Goal: Task Accomplishment & Management: Use online tool/utility

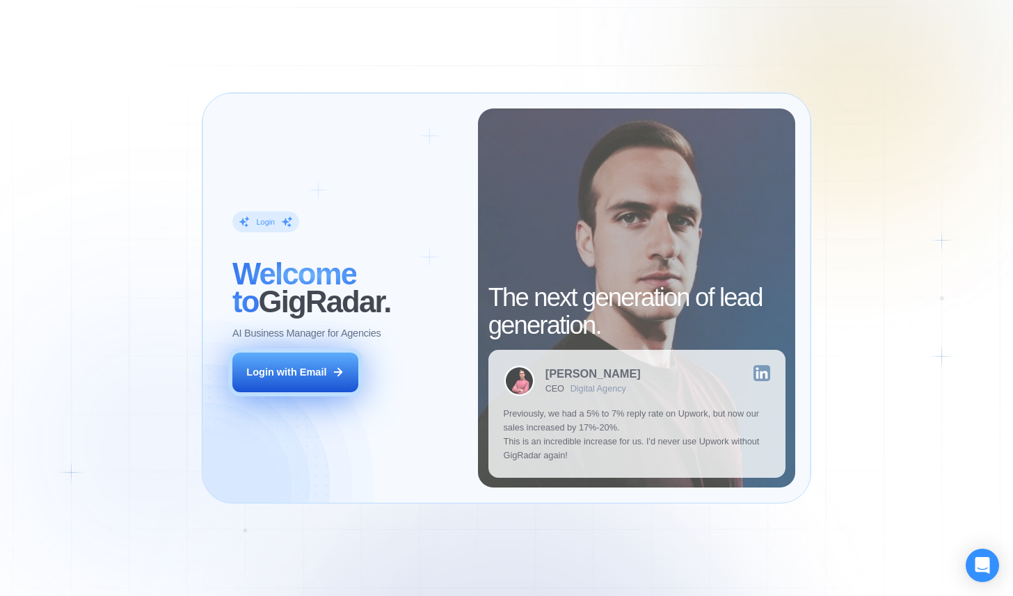
click at [303, 378] on div "Login with Email" at bounding box center [286, 372] width 80 height 14
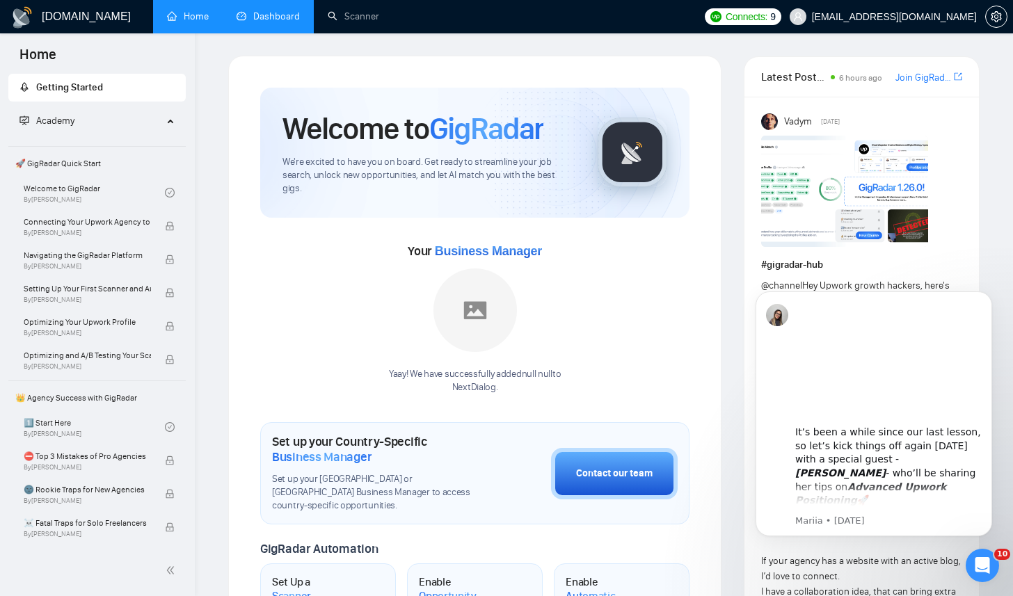
click at [275, 22] on link "Dashboard" at bounding box center [268, 16] width 63 height 12
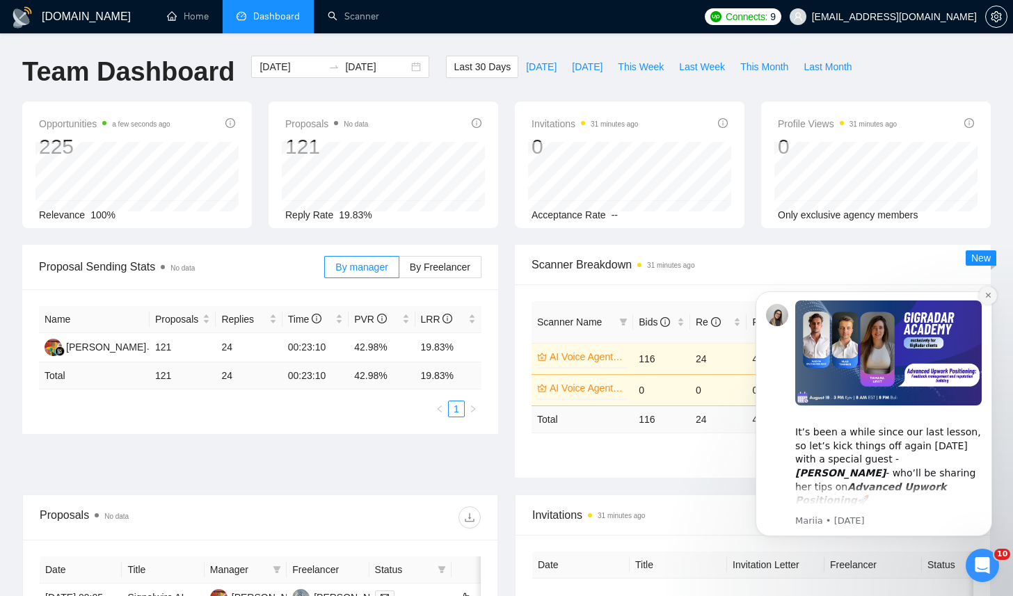
click at [987, 295] on icon "Dismiss notification" at bounding box center [989, 296] width 8 height 8
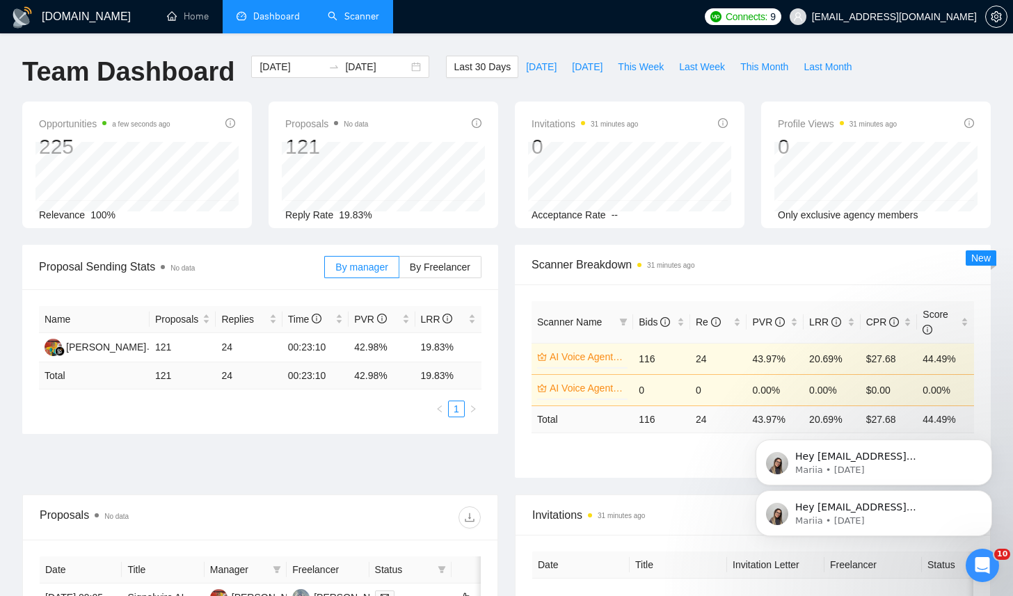
click at [353, 13] on link "Scanner" at bounding box center [354, 16] width 52 height 12
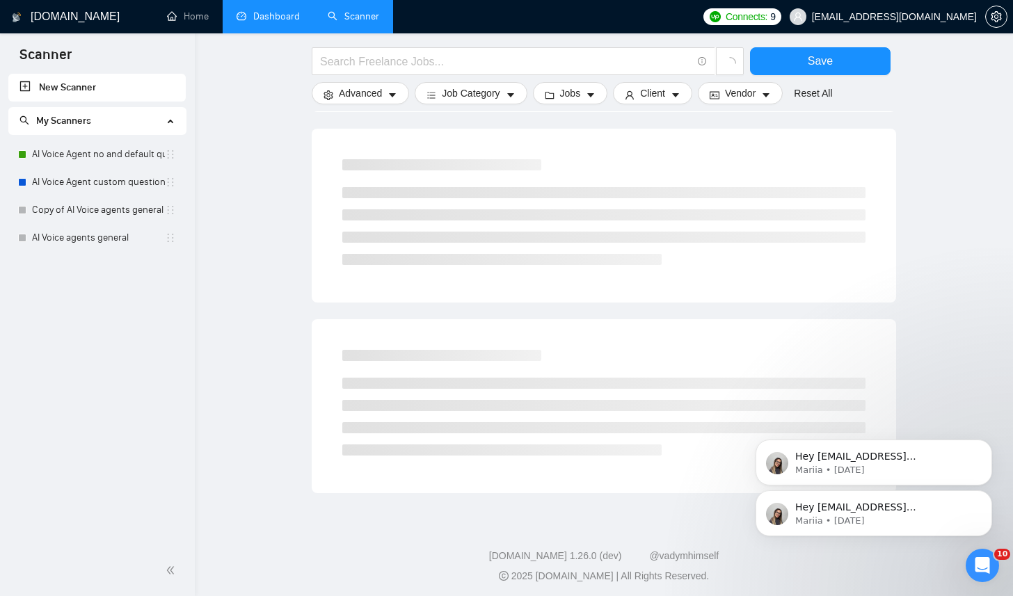
scroll to position [705, 0]
click at [89, 153] on link "AI Voice Agent no and default questions" at bounding box center [98, 155] width 133 height 28
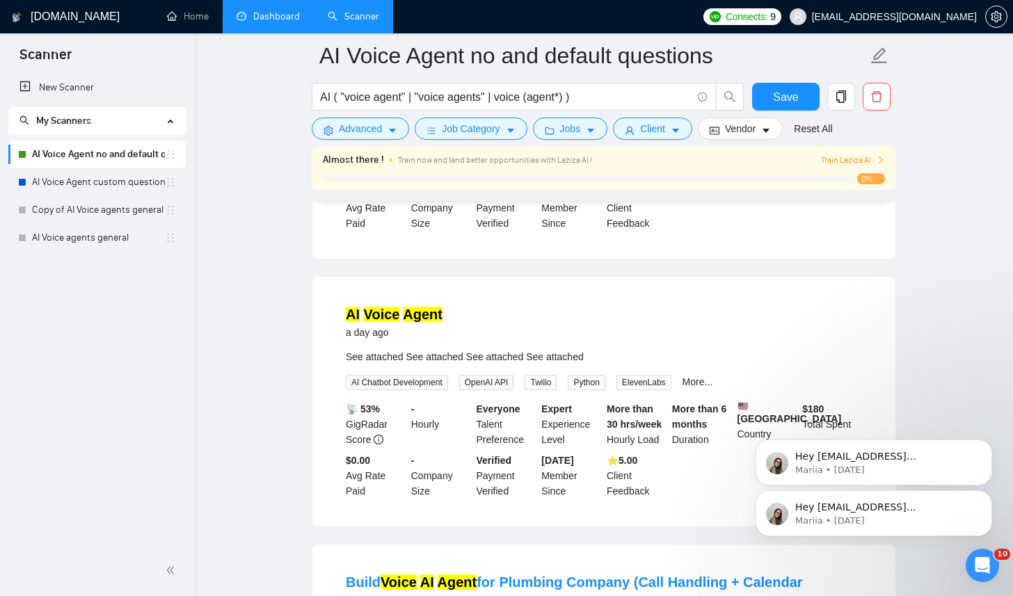
scroll to position [2887, 0]
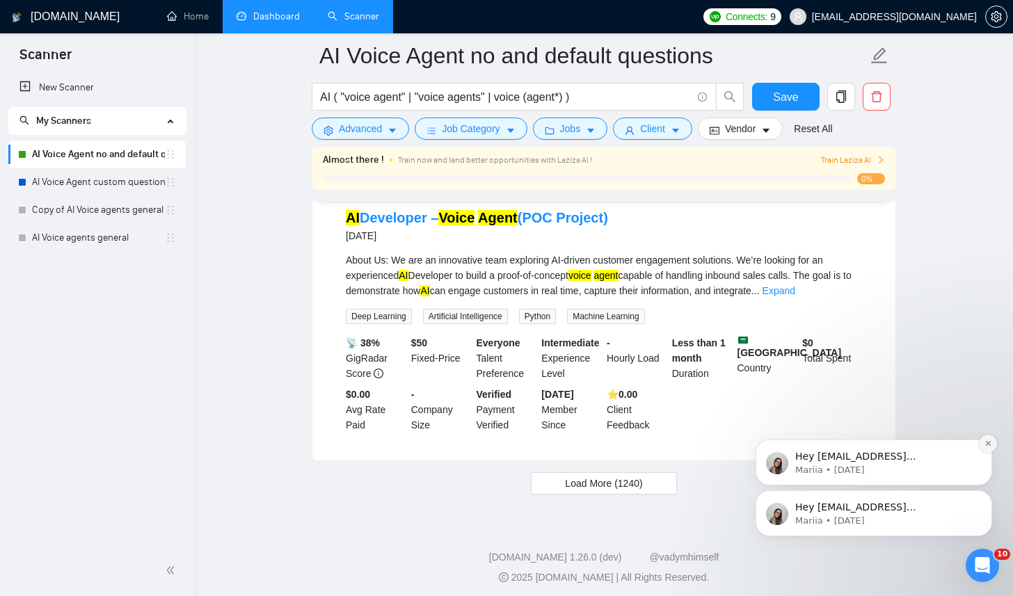
click at [988, 442] on icon "Dismiss notification" at bounding box center [989, 444] width 8 height 8
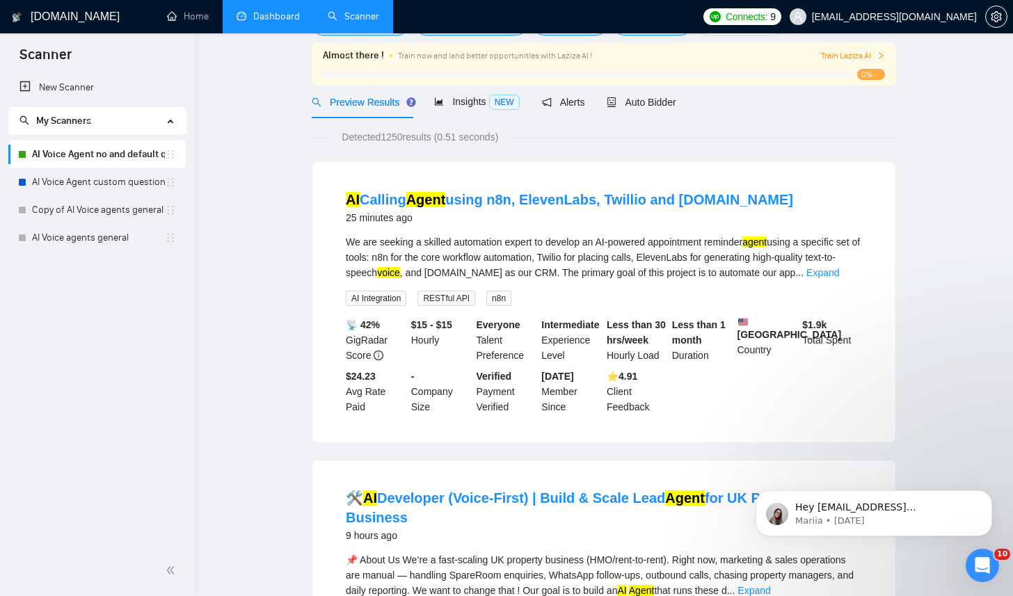
scroll to position [0, 0]
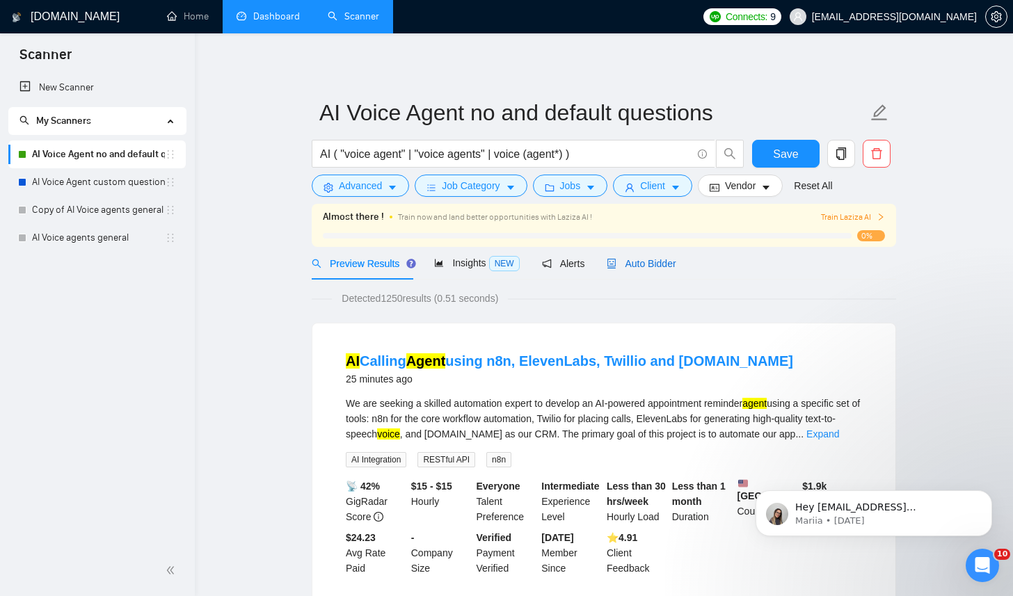
click at [662, 264] on span "Auto Bidder" at bounding box center [641, 263] width 69 height 11
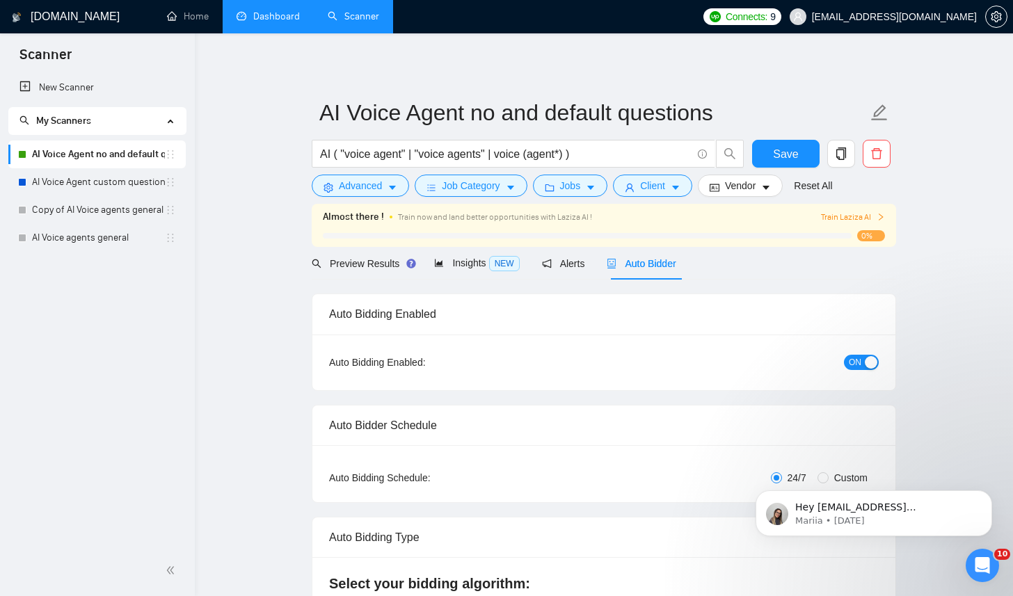
checkbox input "true"
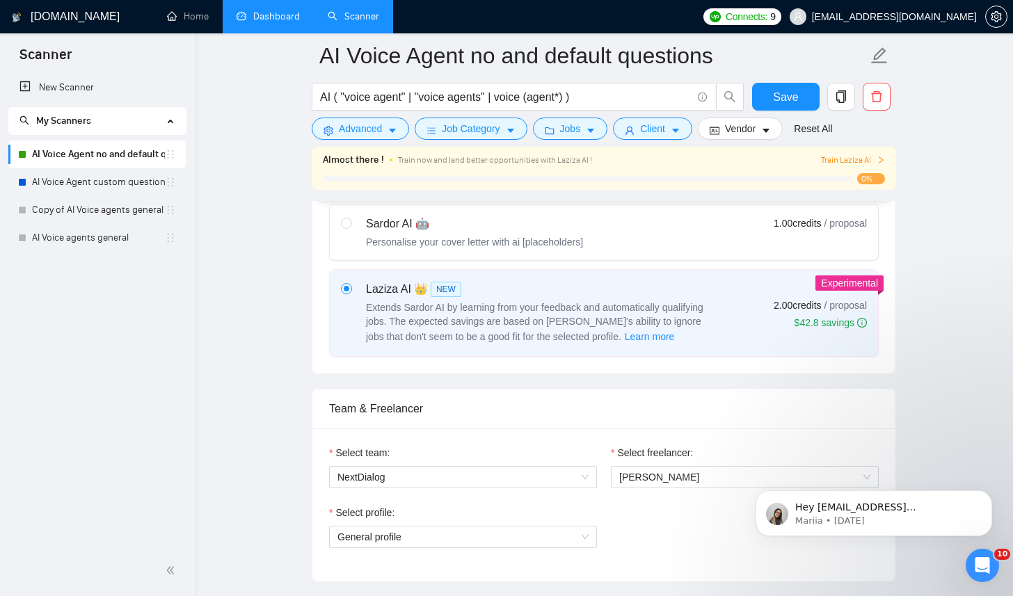
scroll to position [519, 0]
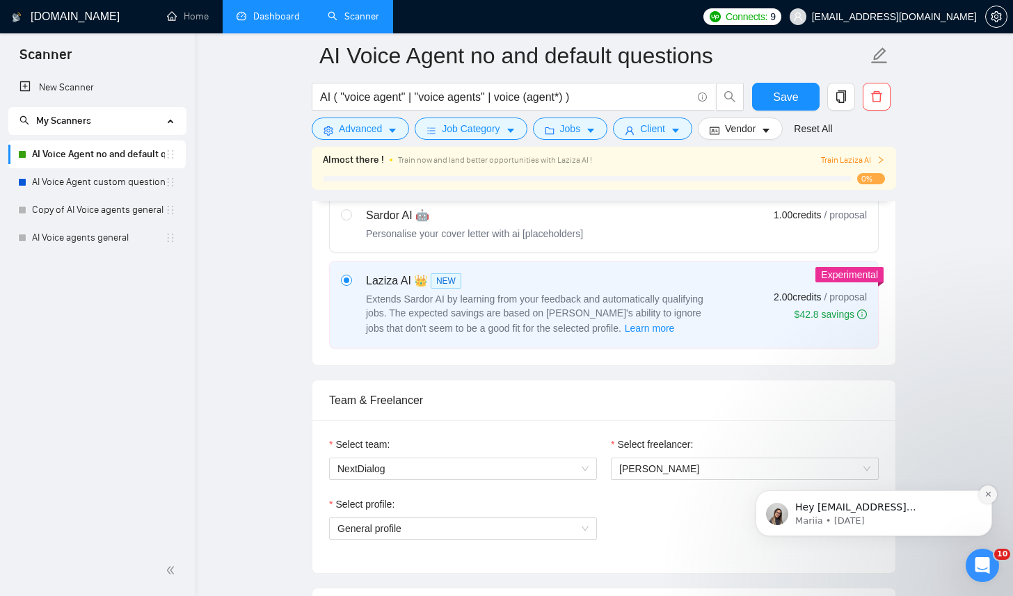
click at [990, 495] on icon "Dismiss notification" at bounding box center [989, 495] width 8 height 8
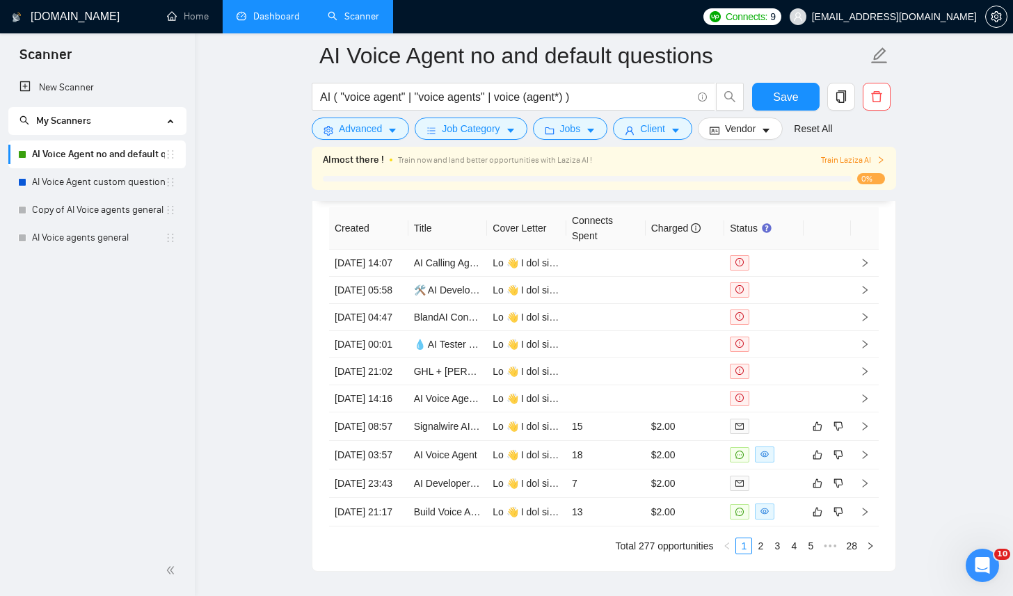
scroll to position [3578, 0]
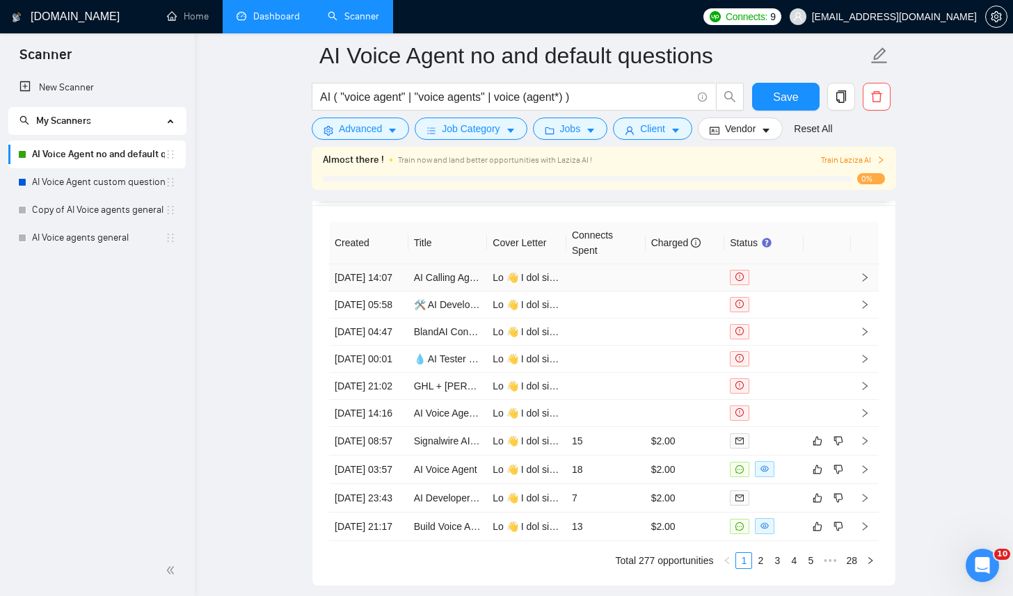
click at [864, 280] on icon "right" at bounding box center [865, 278] width 5 height 8
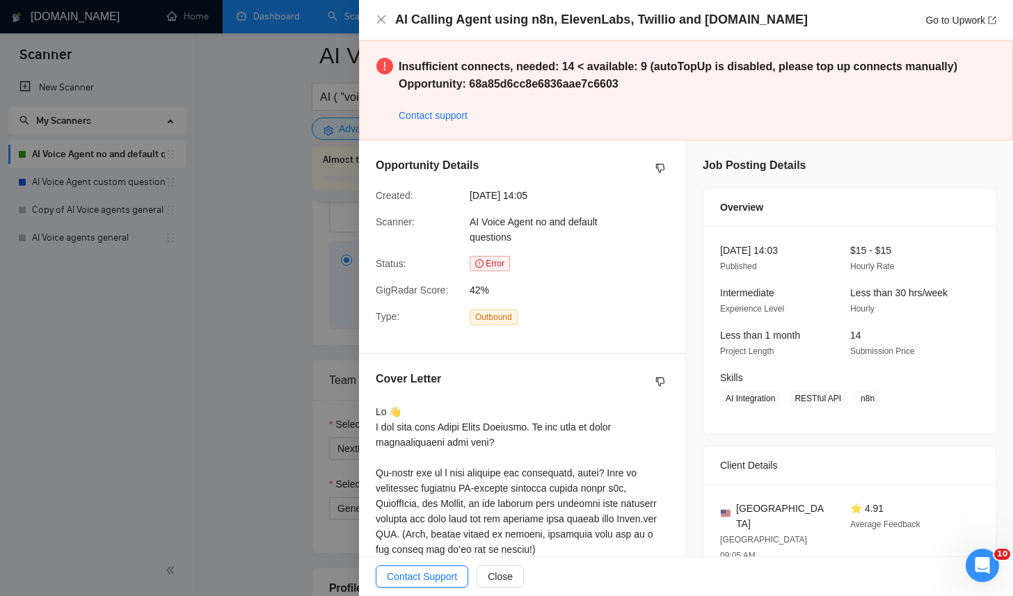
scroll to position [534, 0]
click at [498, 583] on span "Close" at bounding box center [500, 576] width 25 height 15
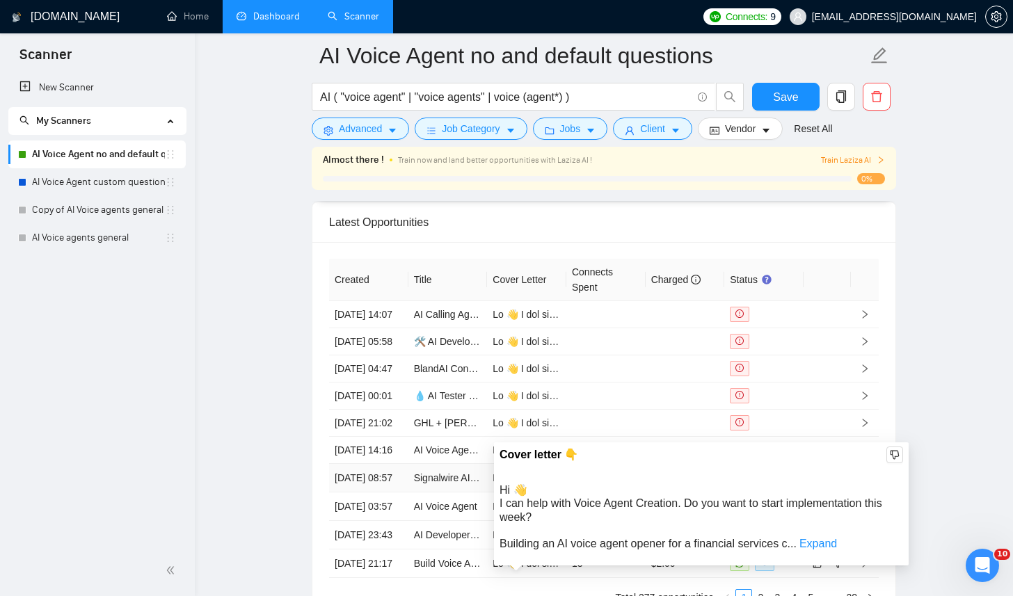
scroll to position [3542, 0]
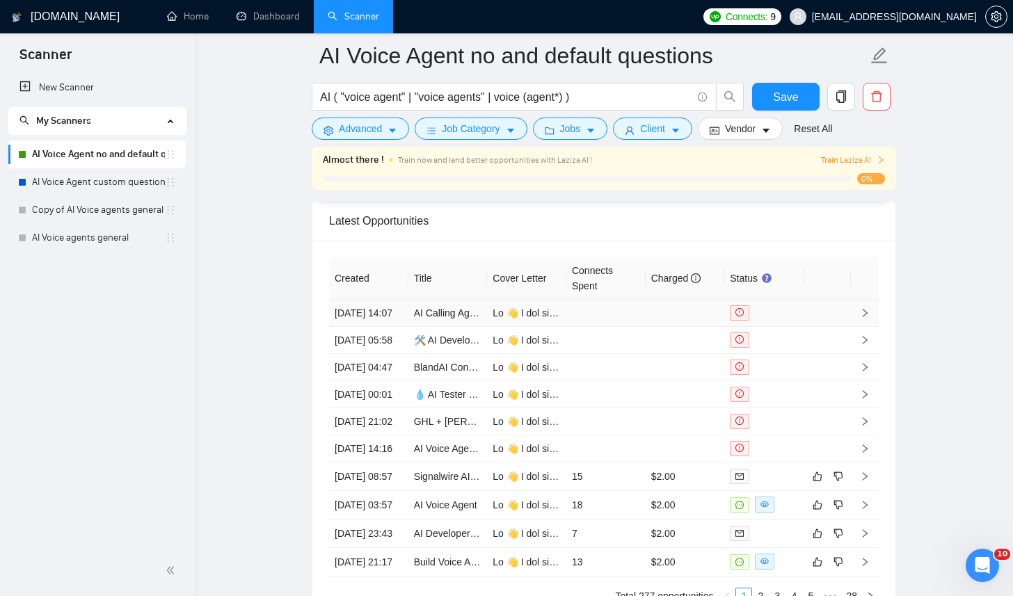
click at [871, 313] on td at bounding box center [865, 313] width 28 height 27
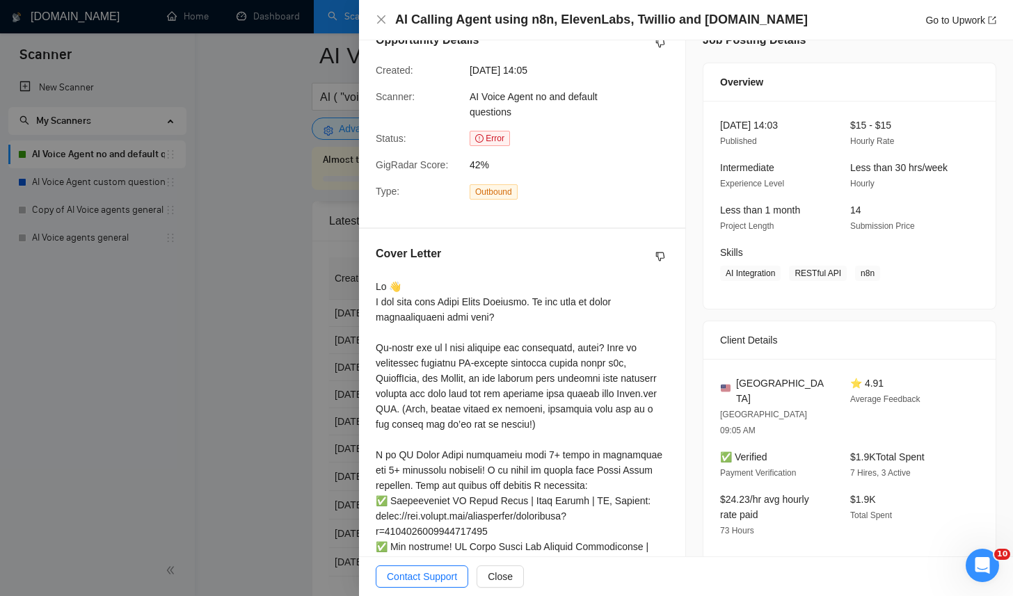
scroll to position [145, 0]
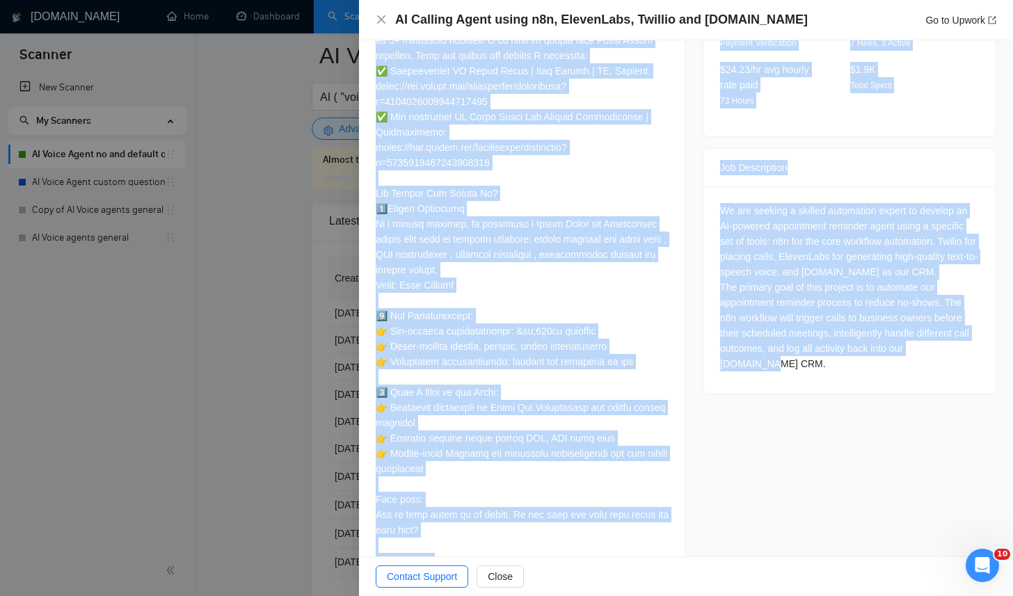
scroll to position [605, 0]
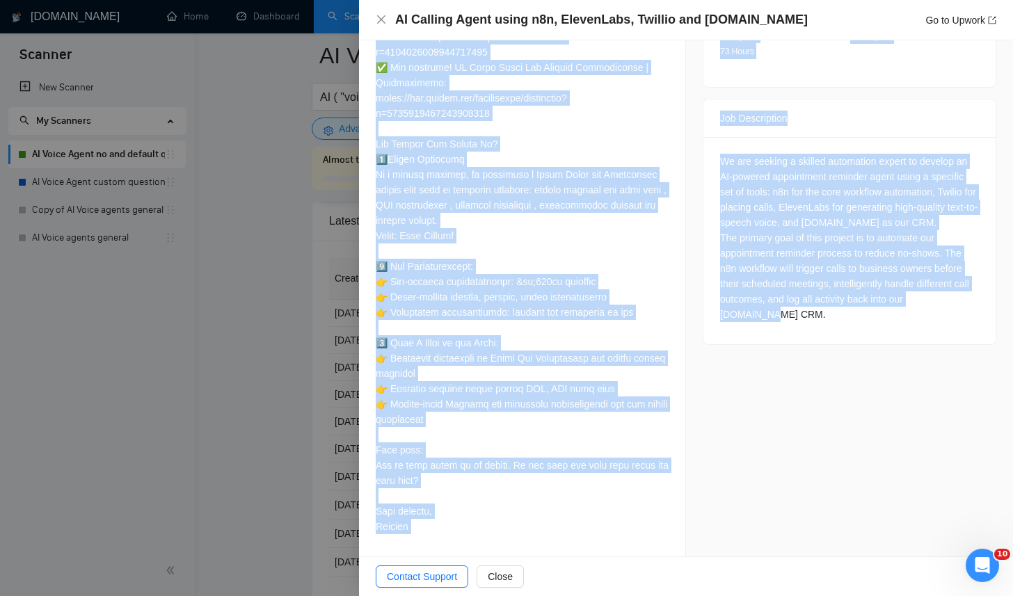
drag, startPoint x: 377, startPoint y: 267, endPoint x: 447, endPoint y: 520, distance: 262.7
click at [447, 520] on div at bounding box center [522, 167] width 293 height 735
copy div "Lo 👋 I dol sita cons Adipi Elits Doeiusmo. Te inc utla et dolor magnaaliquaeni …"
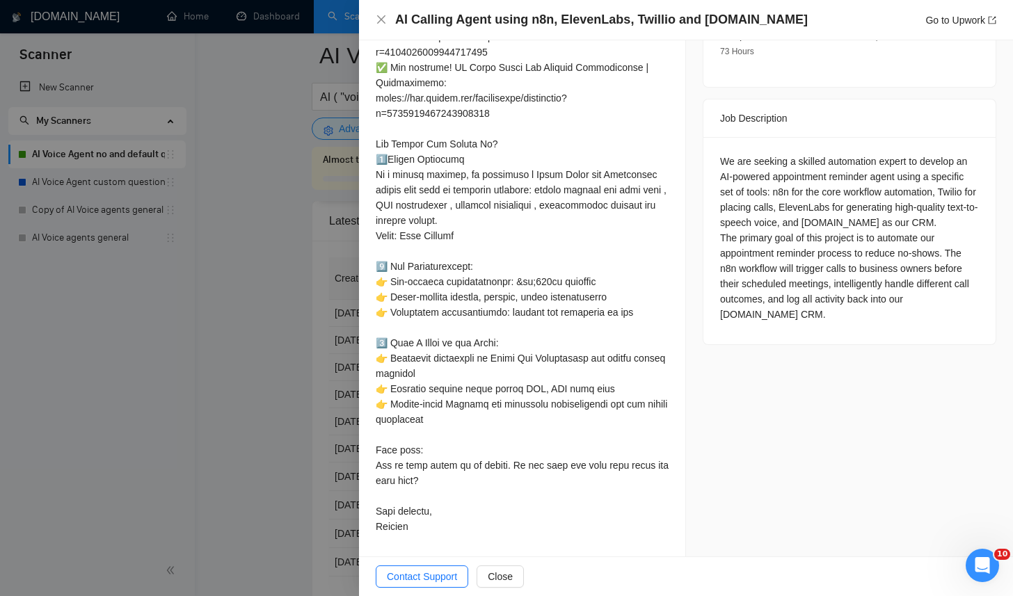
click at [465, 209] on div at bounding box center [522, 167] width 293 height 735
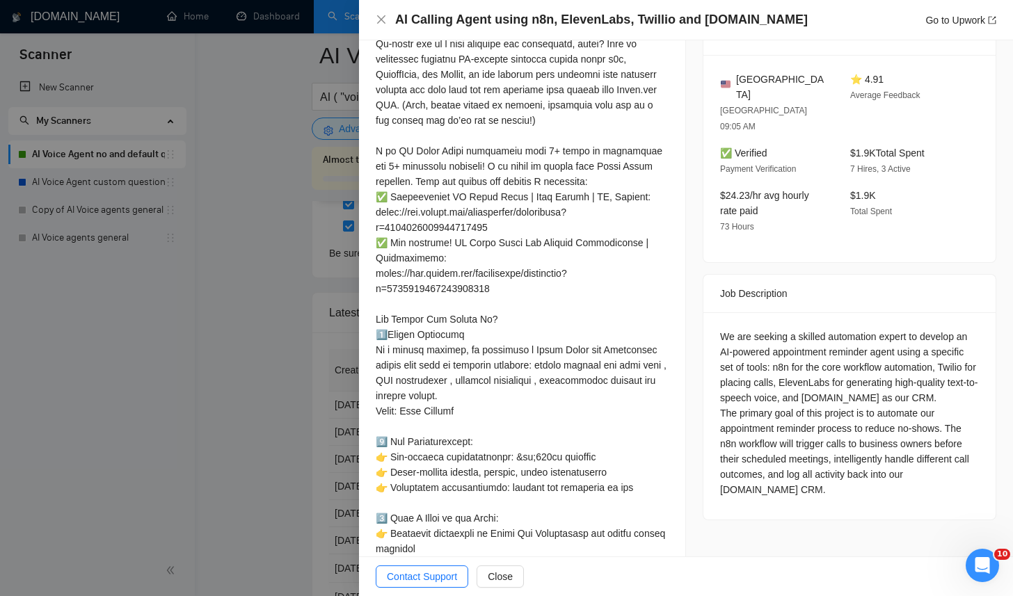
scroll to position [3442, 0]
click at [262, 235] on div at bounding box center [506, 298] width 1013 height 596
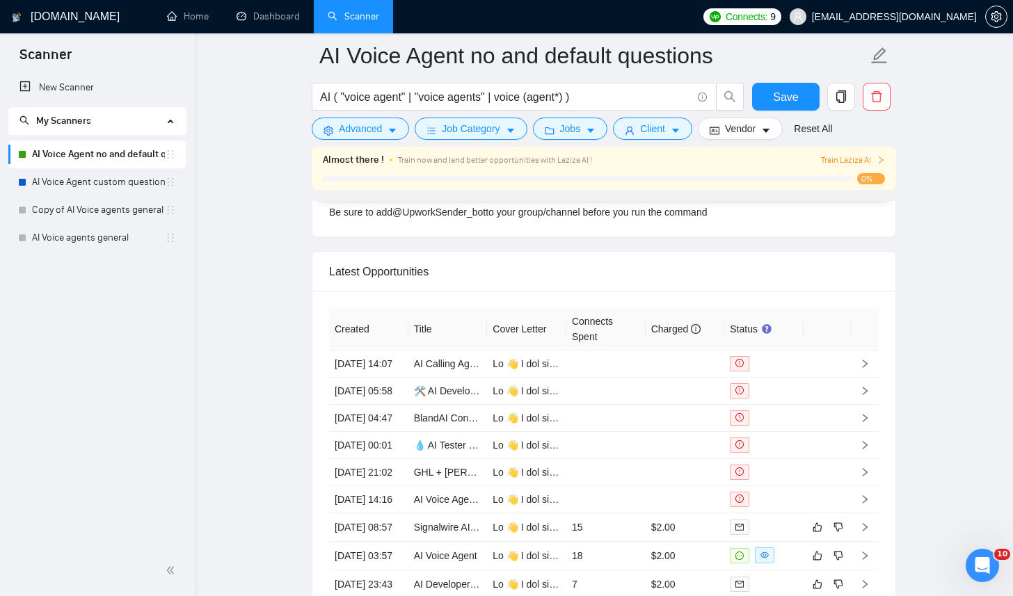
scroll to position [3511, 0]
